Goal: Transaction & Acquisition: Purchase product/service

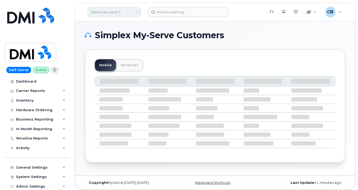
click at [136, 14] on link "Demo Account 1" at bounding box center [113, 12] width 53 height 10
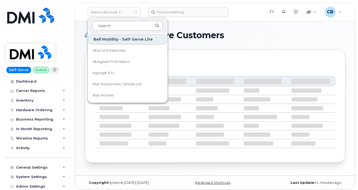
click at [128, 28] on input at bounding box center [127, 26] width 70 height 10
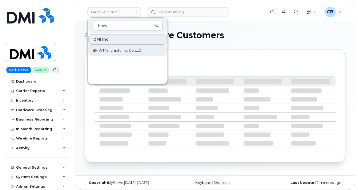
type input "bmw"
click at [125, 51] on span "BMW Manufacturing Co LLC" at bounding box center [116, 50] width 49 height 5
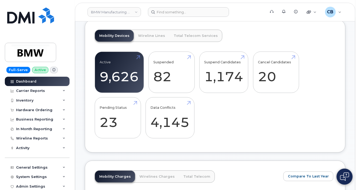
scroll to position [214, 0]
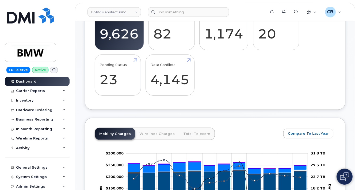
click at [52, 70] on icon at bounding box center [53, 69] width 3 height 3
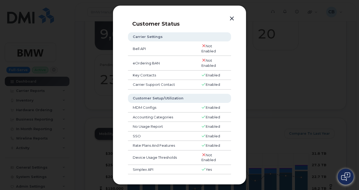
click at [233, 17] on button "button" at bounding box center [232, 18] width 8 height 7
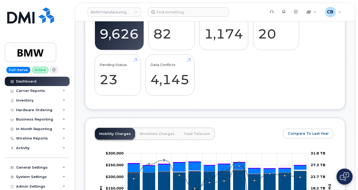
scroll to position [171, 0]
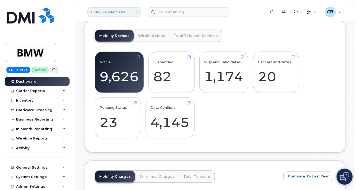
click at [138, 12] on link "BMW Manufacturing Co LLC" at bounding box center [113, 12] width 53 height 10
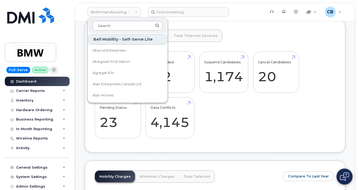
click at [121, 28] on input at bounding box center [127, 26] width 70 height 10
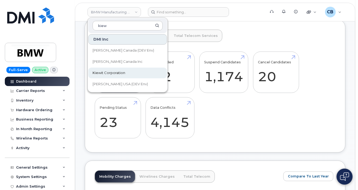
type input "kiew"
click at [114, 71] on span "Kiewit Corporation" at bounding box center [108, 72] width 33 height 5
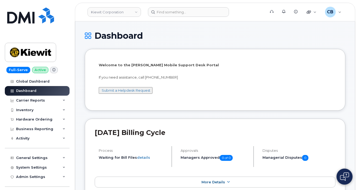
click at [52, 68] on span at bounding box center [54, 70] width 8 height 6
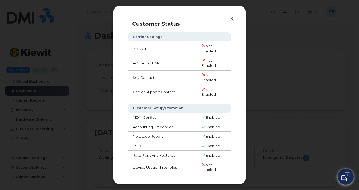
click at [233, 18] on button "button" at bounding box center [232, 18] width 8 height 7
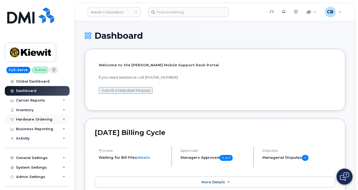
click at [24, 120] on div "Hardware Ordering" at bounding box center [34, 119] width 36 height 4
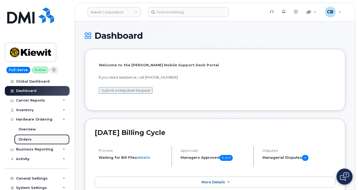
click at [20, 138] on div "Orders" at bounding box center [24, 139] width 13 height 5
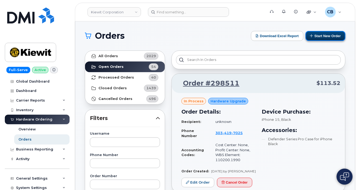
click at [324, 34] on button "Start New Order" at bounding box center [325, 36] width 40 height 10
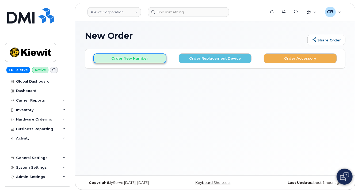
click at [123, 57] on button "Order New Number" at bounding box center [129, 58] width 73 height 10
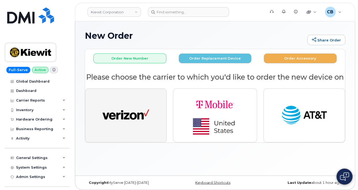
click at [122, 125] on img "button" at bounding box center [125, 115] width 47 height 24
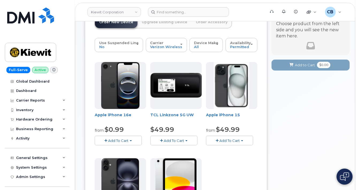
scroll to position [86, 0]
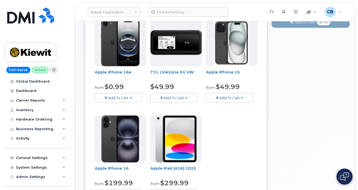
click at [132, 96] on button "Add To Cart" at bounding box center [118, 97] width 47 height 9
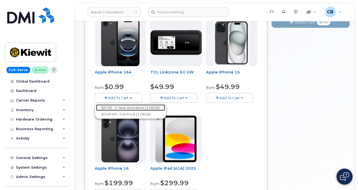
click at [139, 107] on link "$0.99 - 2 Year Activation (128GB)" at bounding box center [130, 108] width 69 height 7
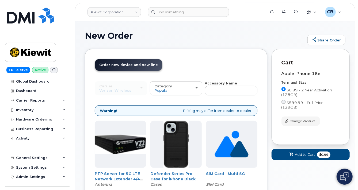
scroll to position [43, 0]
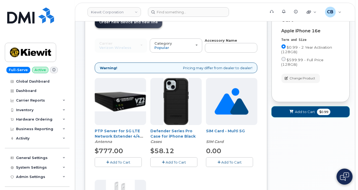
click at [307, 109] on span "Add to Cart" at bounding box center [305, 111] width 20 height 5
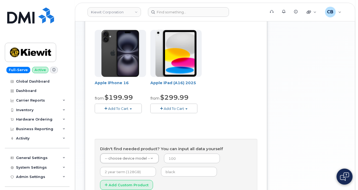
scroll to position [86, 0]
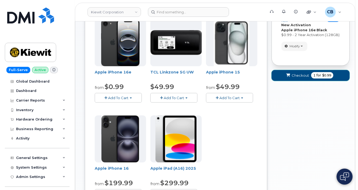
click at [300, 76] on span "Checkout" at bounding box center [299, 75] width 17 height 5
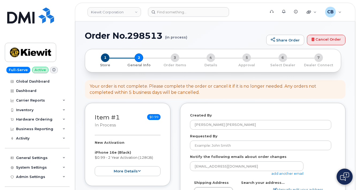
select select
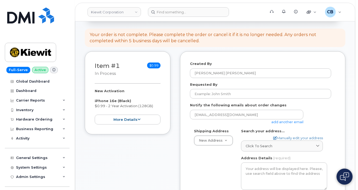
scroll to position [43, 0]
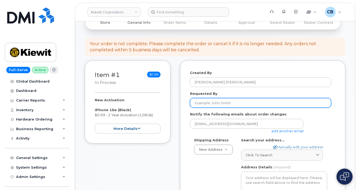
click at [210, 102] on input "Requested By" at bounding box center [260, 103] width 141 height 10
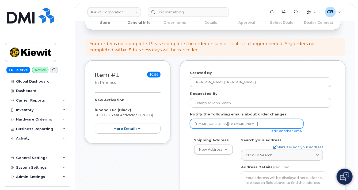
click at [263, 127] on input "[EMAIL_ADDRESS][DOMAIN_NAME]" at bounding box center [246, 124] width 113 height 10
click at [276, 124] on input "[EMAIL_ADDRESS][DOMAIN_NAME]" at bounding box center [246, 124] width 113 height 10
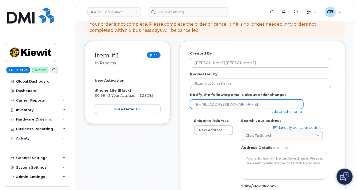
scroll to position [0, 0]
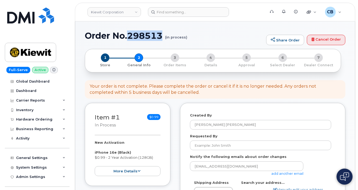
drag, startPoint x: 165, startPoint y: 34, endPoint x: 128, endPoint y: 34, distance: 36.6
click at [128, 34] on h1 "Order No.298513 (in process)" at bounding box center [174, 35] width 179 height 9
click at [22, 118] on div "Hardware Ordering" at bounding box center [34, 119] width 36 height 4
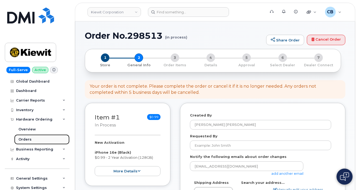
click at [25, 140] on div "Orders" at bounding box center [24, 139] width 13 height 5
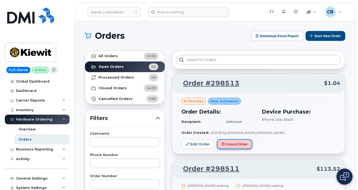
click at [240, 143] on button "Cancel Order" at bounding box center [234, 144] width 35 height 10
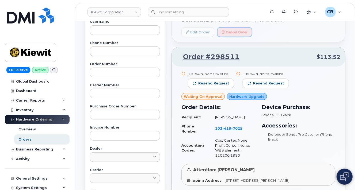
scroll to position [128, 0]
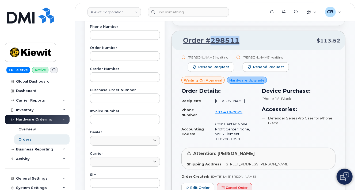
drag, startPoint x: 237, startPoint y: 39, endPoint x: 211, endPoint y: 40, distance: 25.7
click at [211, 40] on p "Order #298511 $113.52" at bounding box center [258, 41] width 164 height 10
copy link "298511"
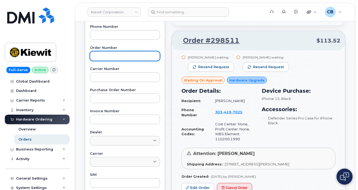
click at [112, 57] on input "text" at bounding box center [125, 56] width 70 height 10
paste input "298511"
type input "298511"
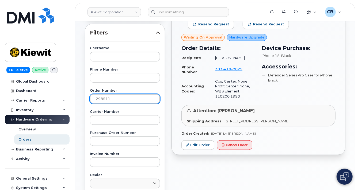
scroll to position [43, 0]
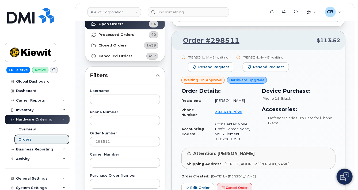
click at [22, 139] on div "Orders" at bounding box center [24, 139] width 13 height 5
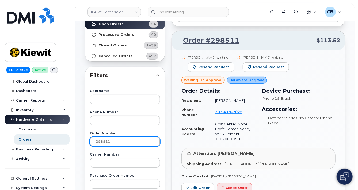
drag, startPoint x: 112, startPoint y: 143, endPoint x: 60, endPoint y: 134, distance: 52.6
click at [75, 135] on div "[PERSON_NAME] Corporation Support Alerts Knowledge Base Quicklinks Suspend / Ca…" at bounding box center [215, 183] width 280 height 408
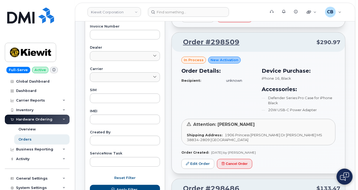
scroll to position [214, 0]
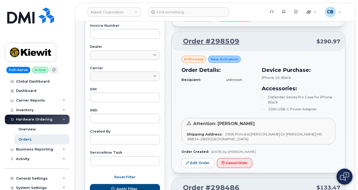
drag, startPoint x: 265, startPoint y: 150, endPoint x: 236, endPoint y: 150, distance: 28.9
click at [236, 150] on div "Order Created: [DATE] by [PERSON_NAME]" at bounding box center [258, 151] width 154 height 5
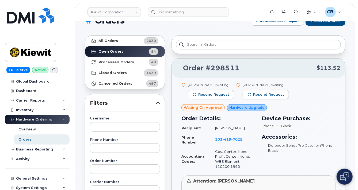
scroll to position [0, 0]
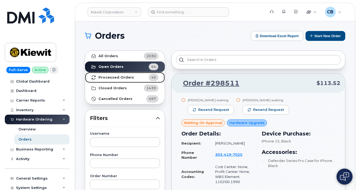
click at [112, 78] on strong "Processed Orders" at bounding box center [116, 77] width 36 height 4
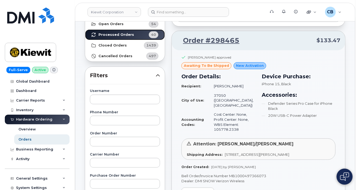
scroll to position [128, 0]
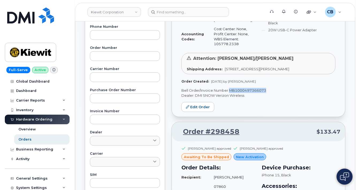
drag, startPoint x: 270, startPoint y: 83, endPoint x: 229, endPoint y: 87, distance: 41.1
click at [229, 88] on p "Bell Order/Invoice Number MB1000497366073" at bounding box center [258, 90] width 154 height 5
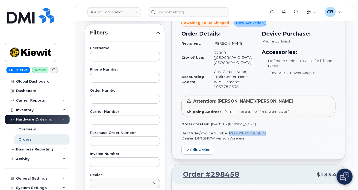
scroll to position [0, 0]
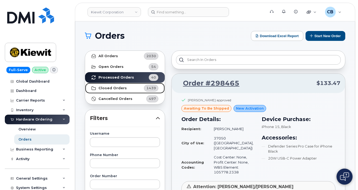
click at [110, 87] on strong "Closed Orders" at bounding box center [112, 88] width 28 height 4
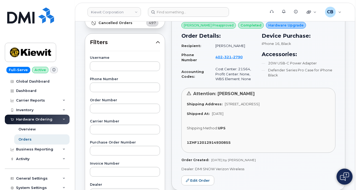
scroll to position [86, 0]
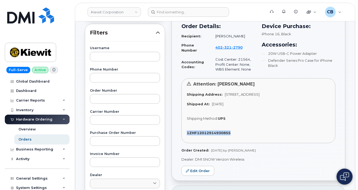
drag, startPoint x: 238, startPoint y: 138, endPoint x: 187, endPoint y: 137, distance: 50.5
click at [187, 136] on div "1ZHF12012914930855" at bounding box center [258, 132] width 143 height 5
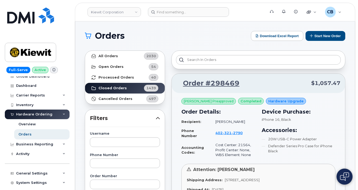
scroll to position [0, 0]
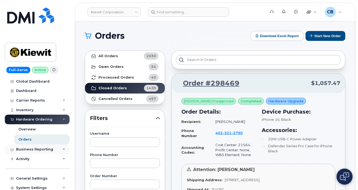
click at [63, 145] on div "Business Reporting" at bounding box center [37, 150] width 65 height 10
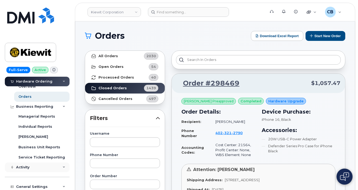
click at [59, 168] on div "Activity" at bounding box center [37, 168] width 65 height 10
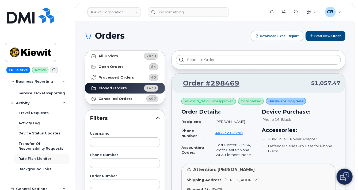
scroll to position [86, 0]
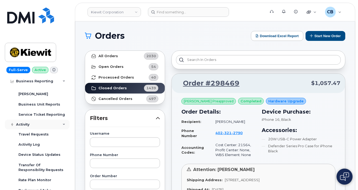
click at [61, 123] on div "Activity" at bounding box center [37, 125] width 65 height 10
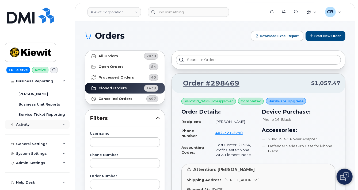
scroll to position [43, 0]
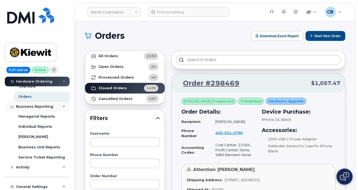
click at [60, 106] on div "Business Reporting" at bounding box center [37, 107] width 65 height 10
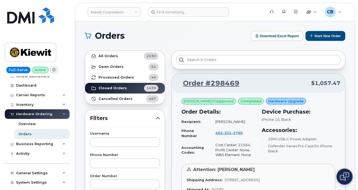
scroll to position [0, 0]
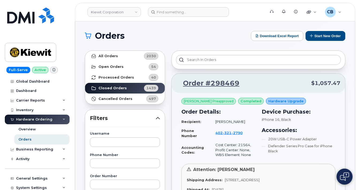
click at [63, 120] on icon at bounding box center [64, 119] width 3 height 3
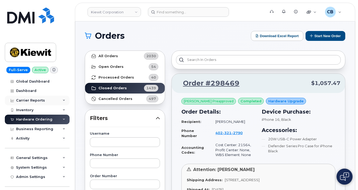
click at [60, 100] on div "Carrier Reports" at bounding box center [37, 101] width 65 height 10
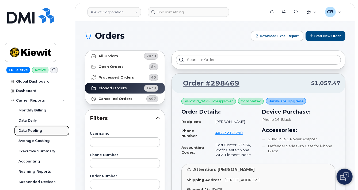
click at [32, 132] on div "Data Pooling" at bounding box center [30, 130] width 24 height 5
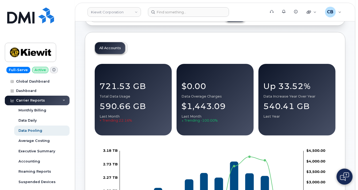
click at [61, 100] on div "Carrier Reports" at bounding box center [37, 101] width 65 height 10
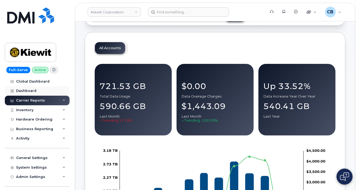
scroll to position [43, 0]
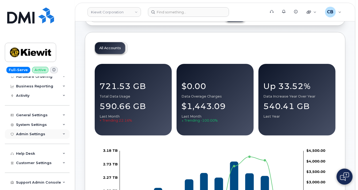
click at [53, 134] on div "Admin Settings" at bounding box center [37, 134] width 65 height 10
click at [50, 135] on div "Admin Settings" at bounding box center [37, 134] width 65 height 10
click at [53, 124] on div "System Settings" at bounding box center [37, 125] width 65 height 10
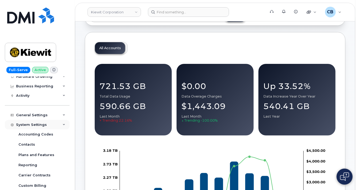
click at [58, 126] on div "System Settings" at bounding box center [37, 125] width 65 height 10
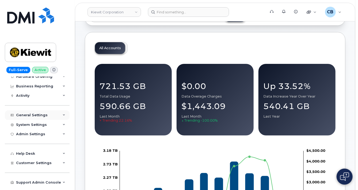
click at [59, 114] on div "General Settings" at bounding box center [37, 115] width 65 height 10
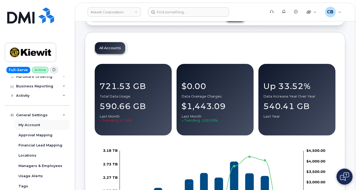
scroll to position [86, 0]
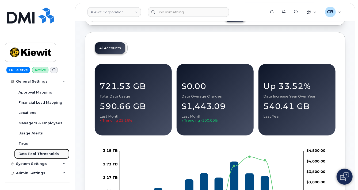
click at [30, 153] on div "Data Pool Thresholds" at bounding box center [38, 154] width 40 height 5
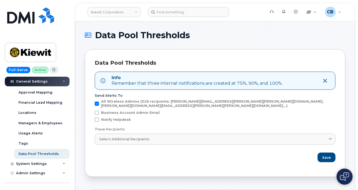
click at [325, 80] on icon "button" at bounding box center [325, 80] width 5 height 5
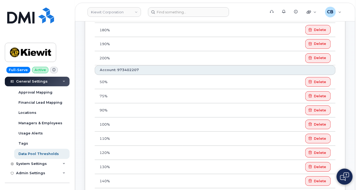
scroll to position [428, 0]
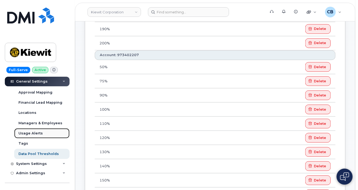
click at [30, 133] on div "Usage Alerts" at bounding box center [30, 133] width 24 height 5
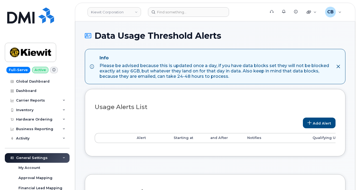
select select
